Goal: Task Accomplishment & Management: Manage account settings

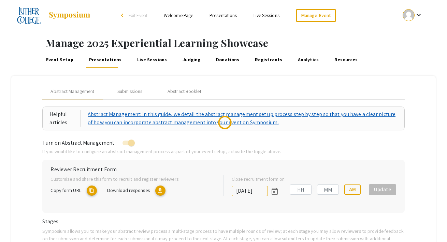
type input "[DATE]"
type input "11"
type input "59"
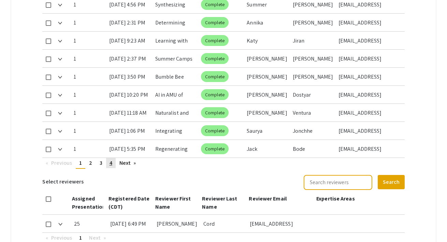
click at [110, 160] on span "4" at bounding box center [110, 163] width 3 height 7
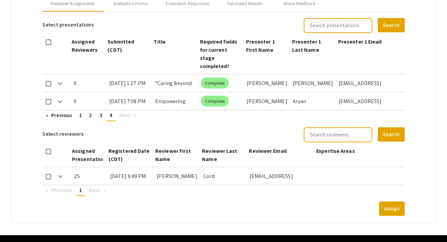
scroll to position [323, 0]
